Goal: Complete application form

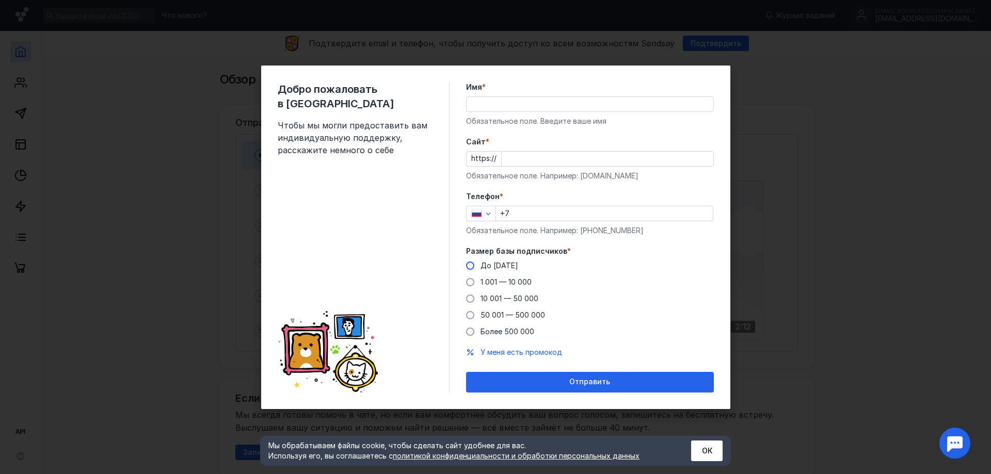
click at [469, 265] on span at bounding box center [470, 266] width 8 height 8
click at [0, 0] on input "До [DATE]" at bounding box center [0, 0] width 0 height 0
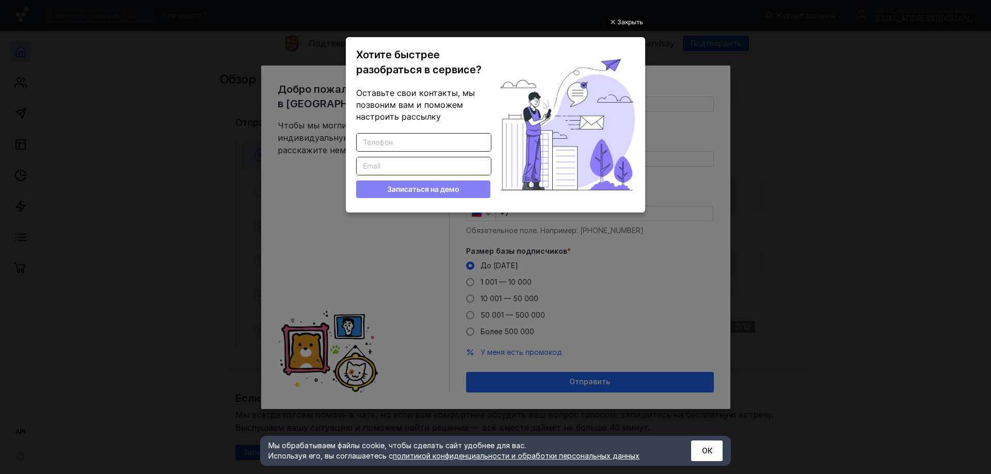
click at [630, 19] on div "Закрыть" at bounding box center [630, 22] width 26 height 11
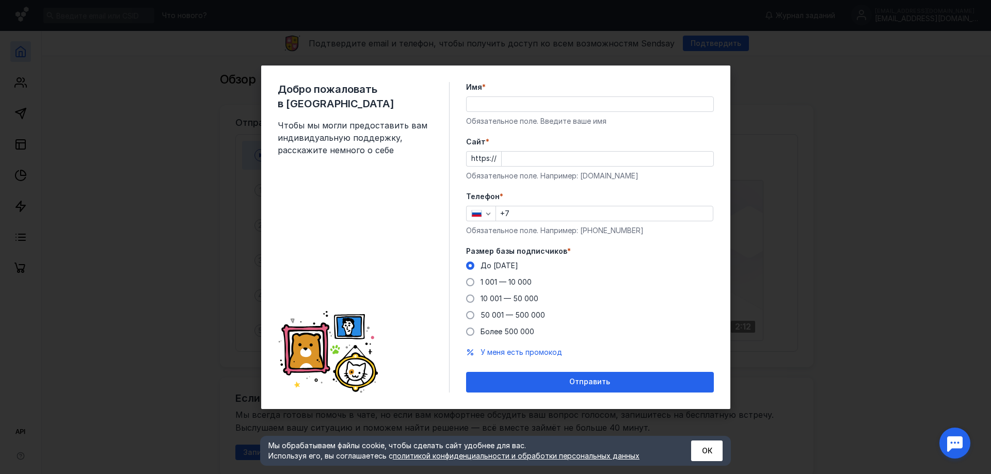
click at [634, 35] on div "Добро пожаловать в Sendsay Чтобы мы могли предоставить вам индивидуальную подде…" at bounding box center [495, 237] width 991 height 474
click at [483, 106] on input "Имя *" at bounding box center [589, 104] width 247 height 14
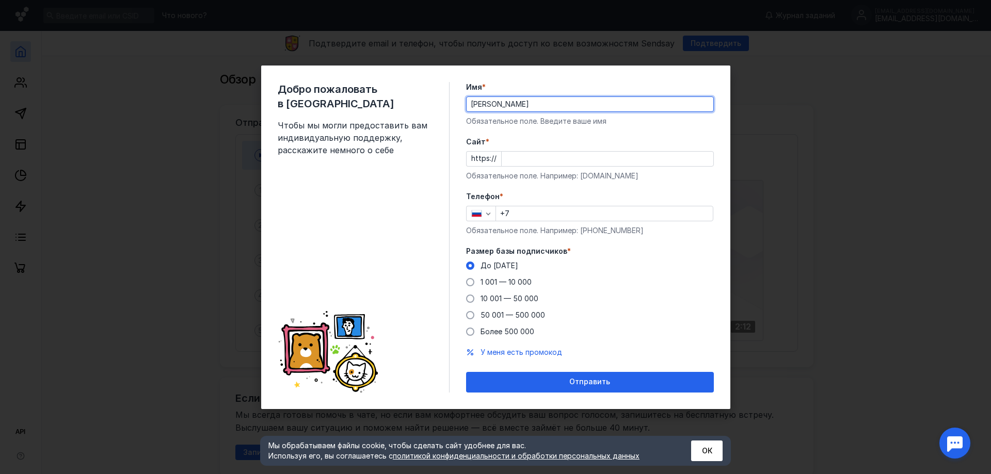
type input "[PERSON_NAME]"
click at [540, 150] on div "Cайт * https:// Обязательное поле. Например: [DOMAIN_NAME]" at bounding box center [590, 159] width 248 height 44
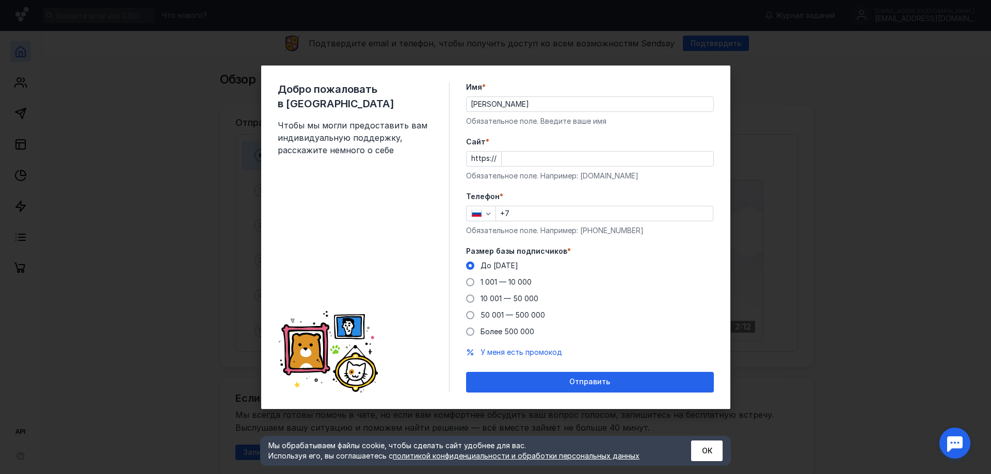
click at [543, 155] on input "Cайт *" at bounding box center [607, 159] width 212 height 14
paste input "[DOMAIN_NAME][URL]"
type input "[DOMAIN_NAME][URL]"
click at [554, 185] on form "Имя * [PERSON_NAME] поле. Введите ваше имя [PERSON_NAME] * https:// [DOMAIN_NAM…" at bounding box center [590, 237] width 248 height 311
click at [552, 212] on input "+7" at bounding box center [604, 213] width 217 height 14
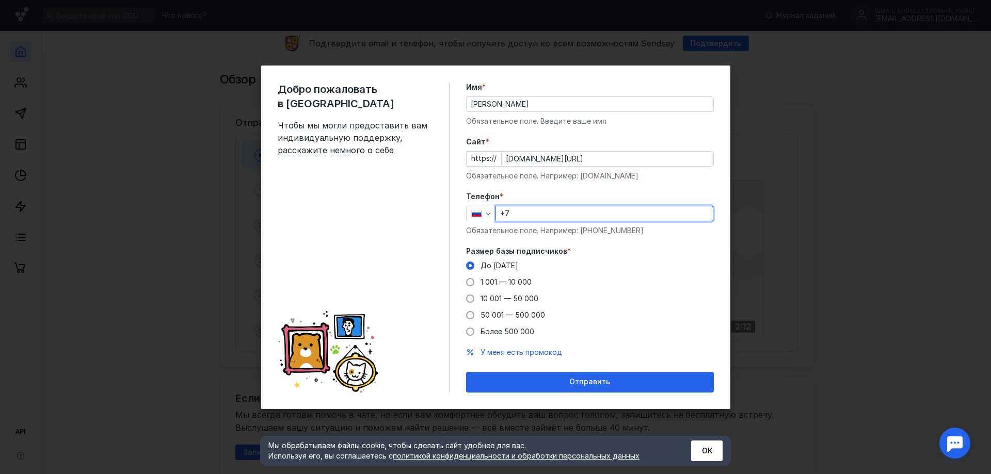
type input "[PHONE_NUMBER]"
click at [598, 383] on span "Отправить" at bounding box center [589, 382] width 41 height 9
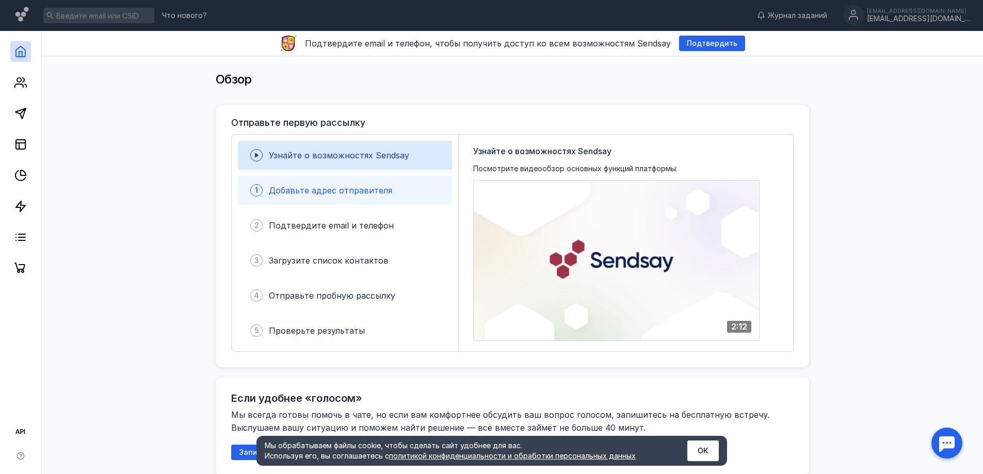
click at [365, 193] on span "Добавьте адрес отправителя" at bounding box center [330, 190] width 123 height 10
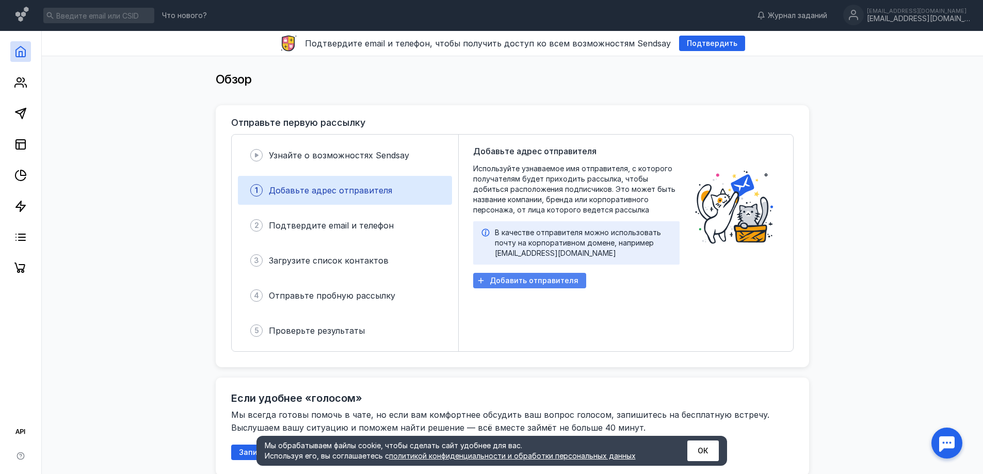
click at [541, 283] on span "Добавить отправителя" at bounding box center [534, 281] width 89 height 9
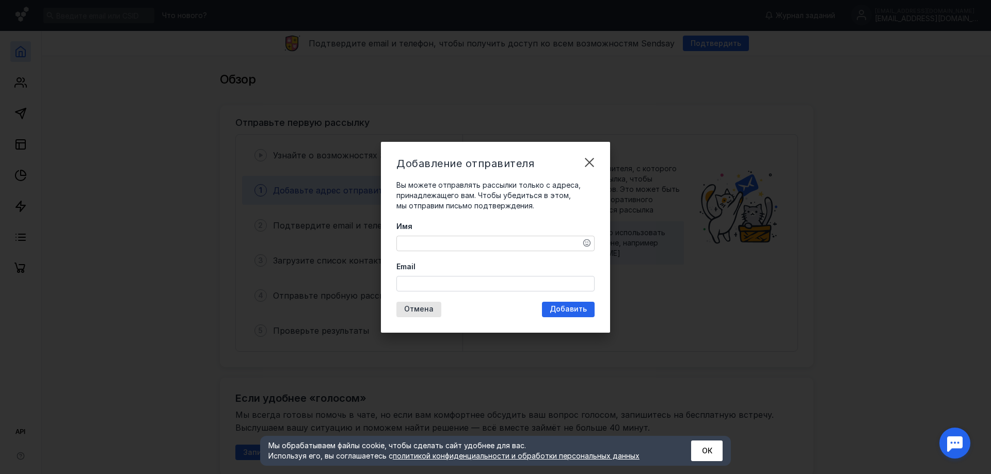
click at [445, 240] on textarea "Имя" at bounding box center [495, 243] width 197 height 14
type textarea "Sacro Body"
click at [430, 284] on input "Email" at bounding box center [495, 284] width 197 height 14
paste input "[EMAIL_ADDRESS][DOMAIN_NAME]"
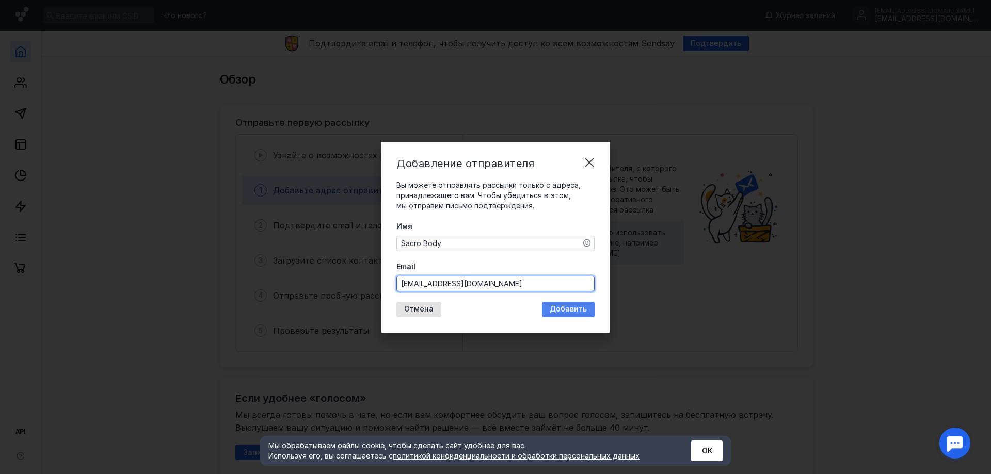
type input "[EMAIL_ADDRESS][DOMAIN_NAME]"
click at [565, 306] on span "Добавить" at bounding box center [567, 309] width 37 height 9
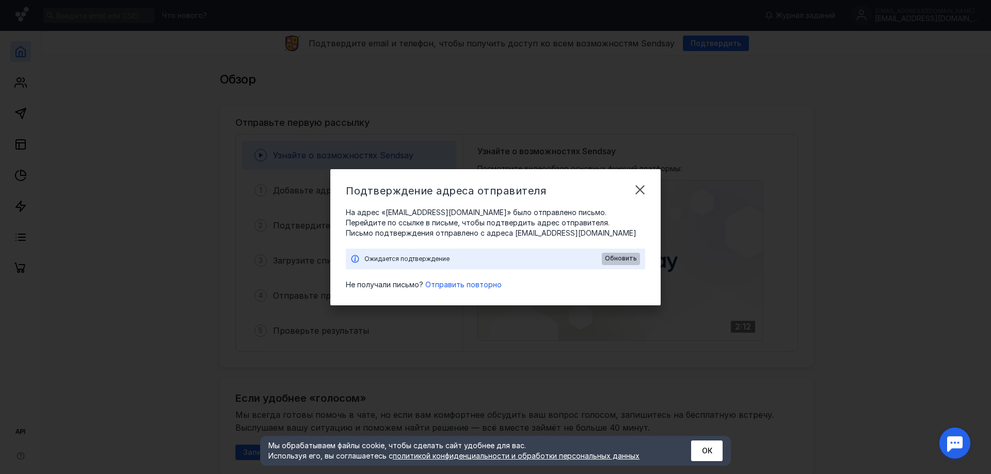
click at [623, 257] on span "Обновить" at bounding box center [621, 258] width 32 height 7
click at [631, 258] on span "Обновить" at bounding box center [621, 258] width 32 height 7
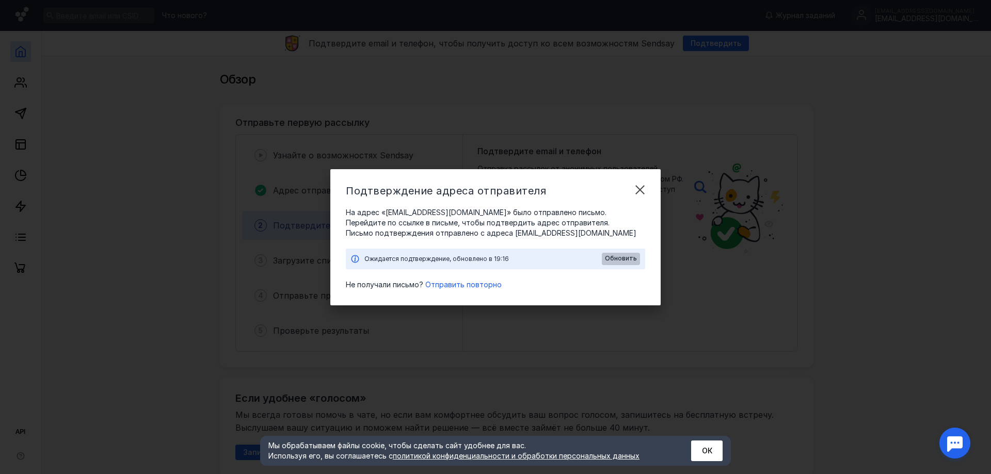
click at [612, 258] on span "Обновить" at bounding box center [621, 258] width 32 height 7
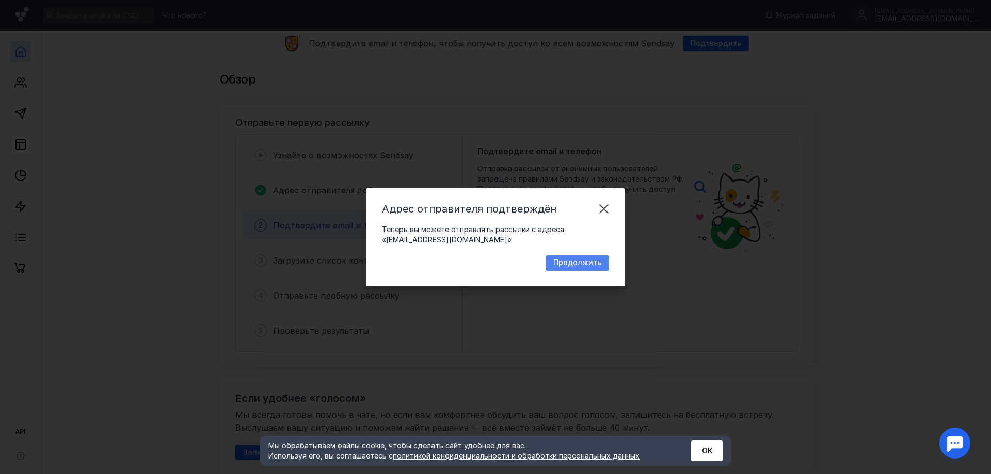
click at [571, 265] on span "Продолжить" at bounding box center [577, 262] width 48 height 9
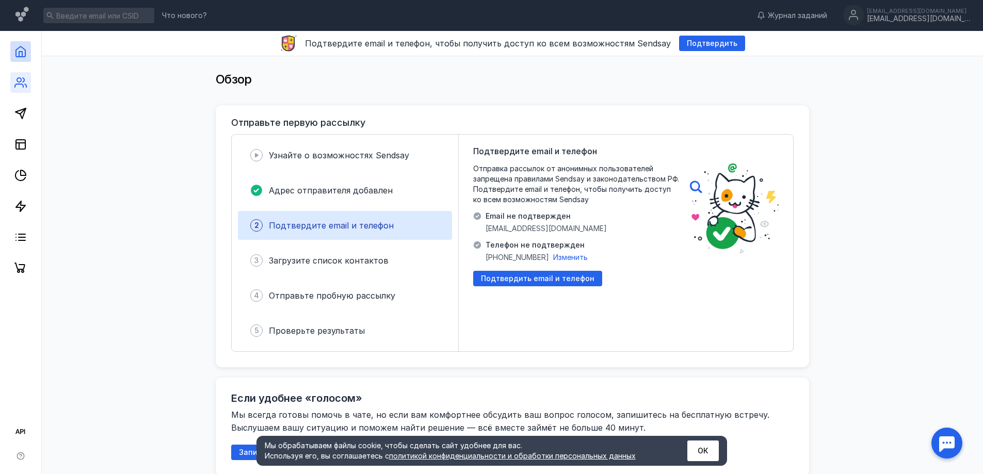
click at [23, 75] on link at bounding box center [20, 82] width 21 height 21
